Goal: Book appointment/travel/reservation

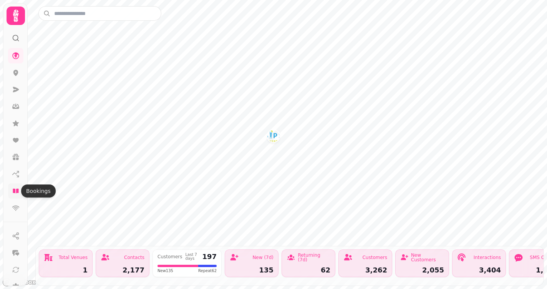
click at [17, 193] on icon at bounding box center [16, 191] width 6 height 5
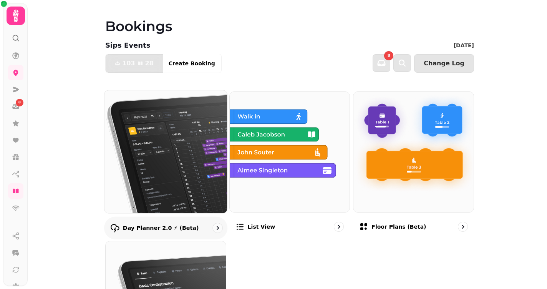
click at [176, 172] on img at bounding box center [165, 151] width 135 height 135
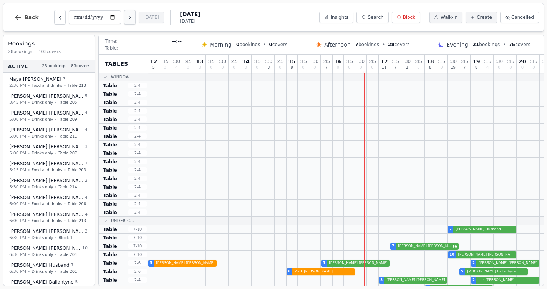
click at [127, 20] on icon "Next day" at bounding box center [130, 18] width 6 height 6
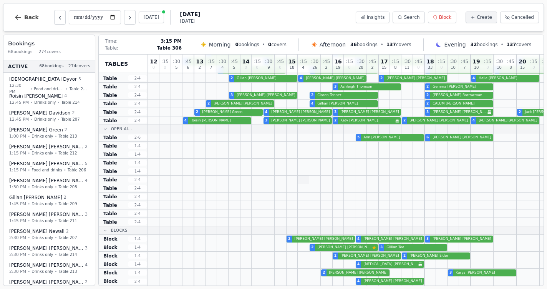
scroll to position [219, 0]
click at [127, 19] on icon "Next day" at bounding box center [130, 18] width 6 height 6
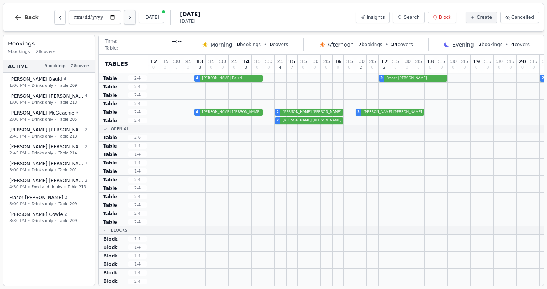
click at [127, 19] on icon "Next day" at bounding box center [130, 18] width 6 height 6
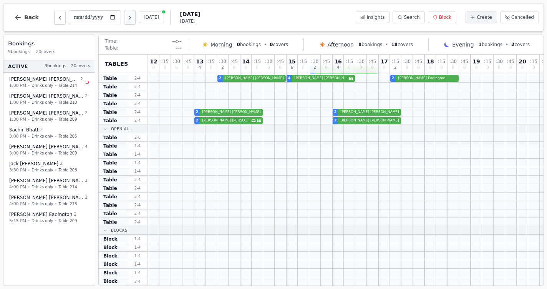
click at [124, 22] on button "Next day" at bounding box center [130, 17] width 12 height 15
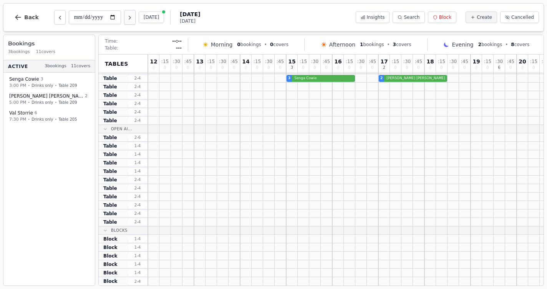
click at [124, 22] on button "Next day" at bounding box center [130, 17] width 12 height 15
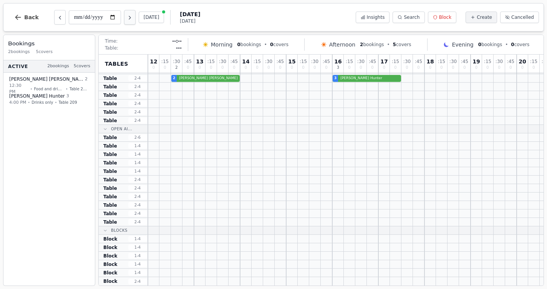
click at [124, 22] on button "Next day" at bounding box center [130, 17] width 12 height 15
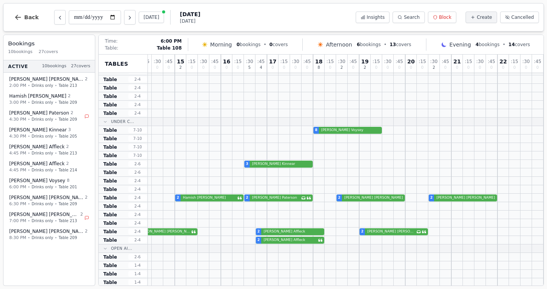
scroll to position [100, 111]
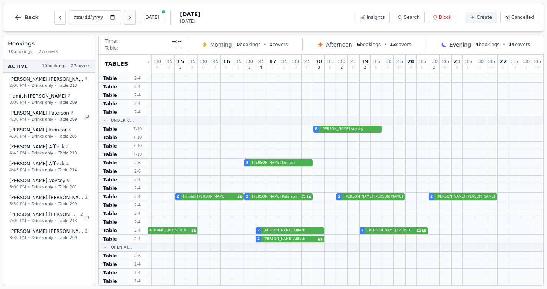
click at [127, 18] on icon "Next day" at bounding box center [130, 18] width 6 height 6
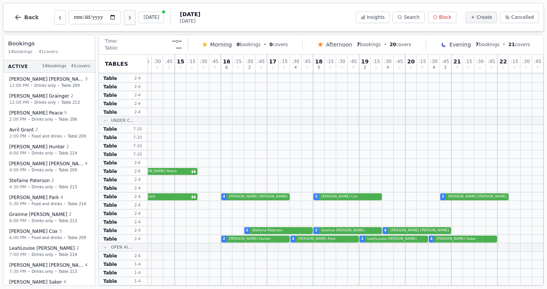
click at [127, 18] on icon "Next day" at bounding box center [130, 18] width 6 height 6
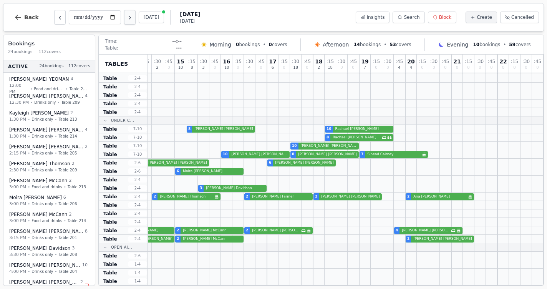
click at [127, 18] on icon "Next day" at bounding box center [130, 18] width 6 height 6
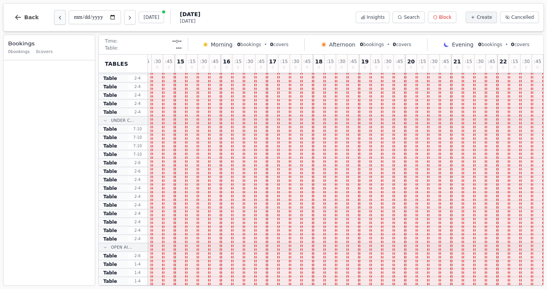
click at [61, 19] on icon "Previous day" at bounding box center [60, 18] width 6 height 6
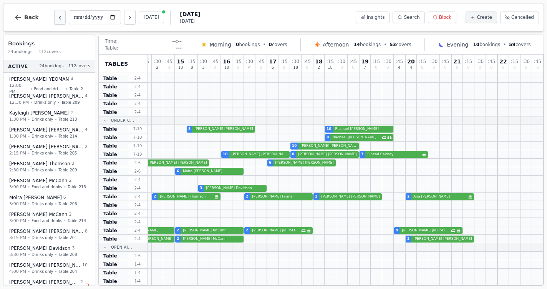
click at [61, 19] on icon "Previous day" at bounding box center [60, 18] width 6 height 6
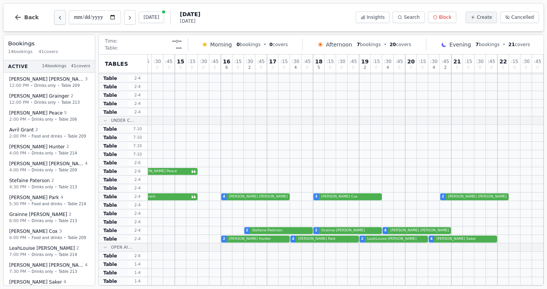
click at [61, 19] on icon "Previous day" at bounding box center [60, 18] width 6 height 6
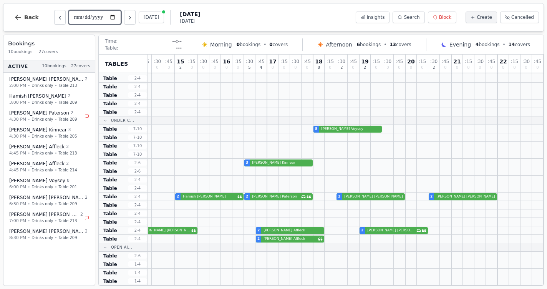
click at [93, 19] on input "**********" at bounding box center [95, 17] width 52 height 14
click at [127, 18] on icon "Next day" at bounding box center [130, 18] width 6 height 6
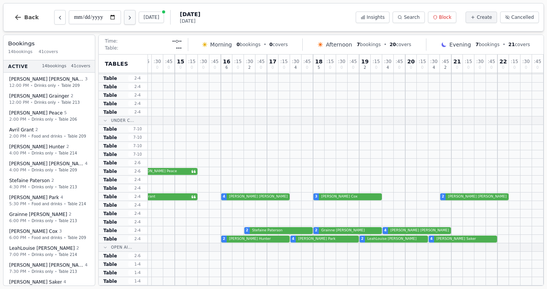
click at [127, 18] on icon "Next day" at bounding box center [130, 18] width 6 height 6
type input "**********"
